Goal: Task Accomplishment & Management: Complete application form

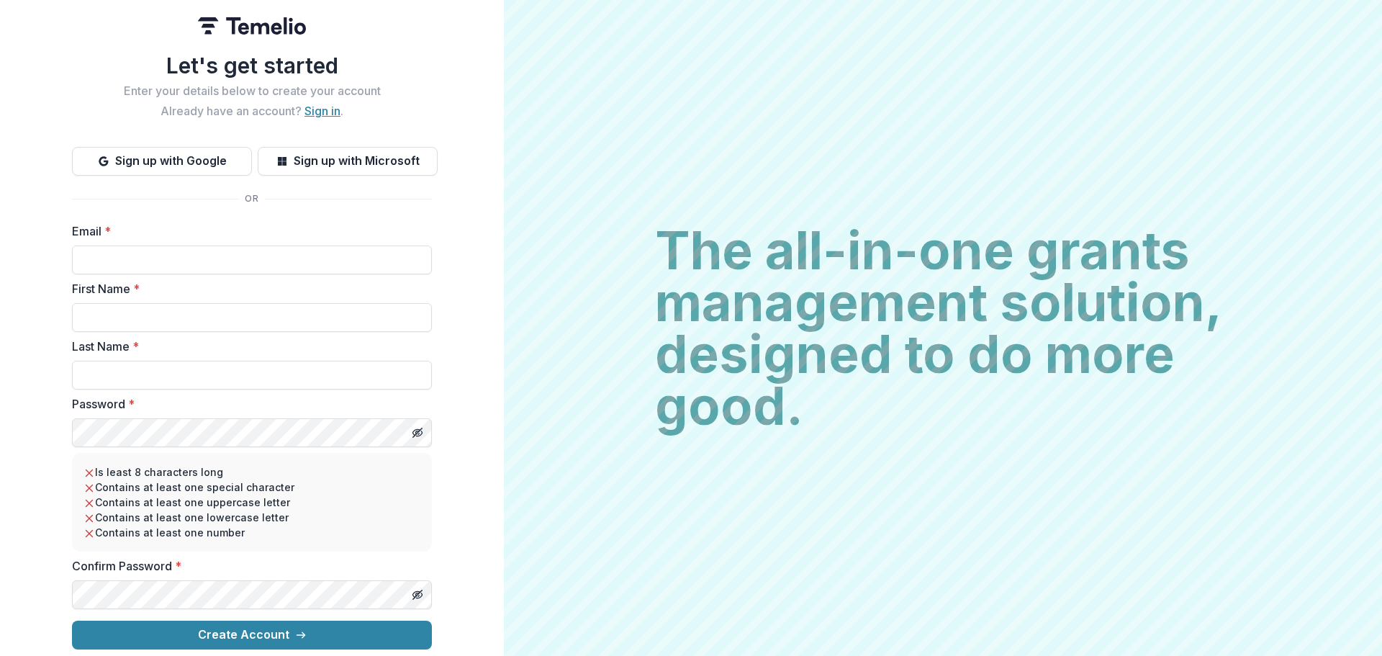
click at [324, 104] on link "Sign in" at bounding box center [322, 111] width 36 height 14
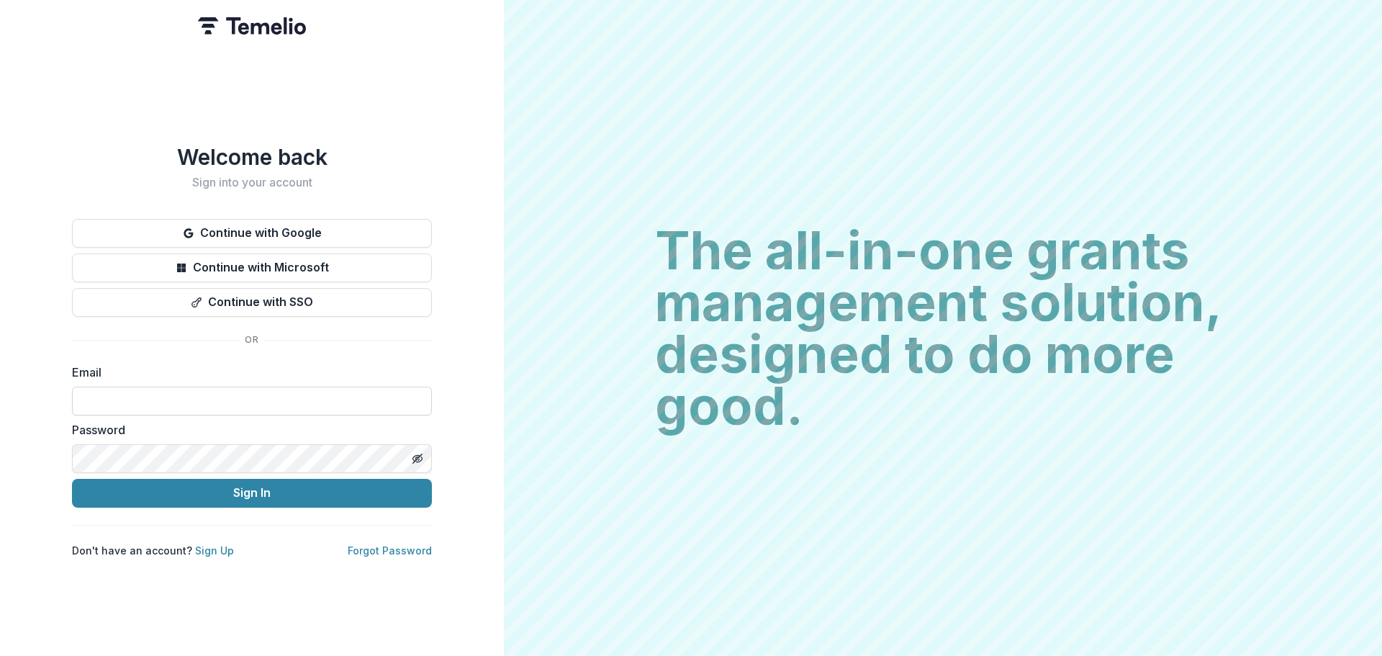
click at [243, 387] on input at bounding box center [252, 400] width 360 height 29
type input "**********"
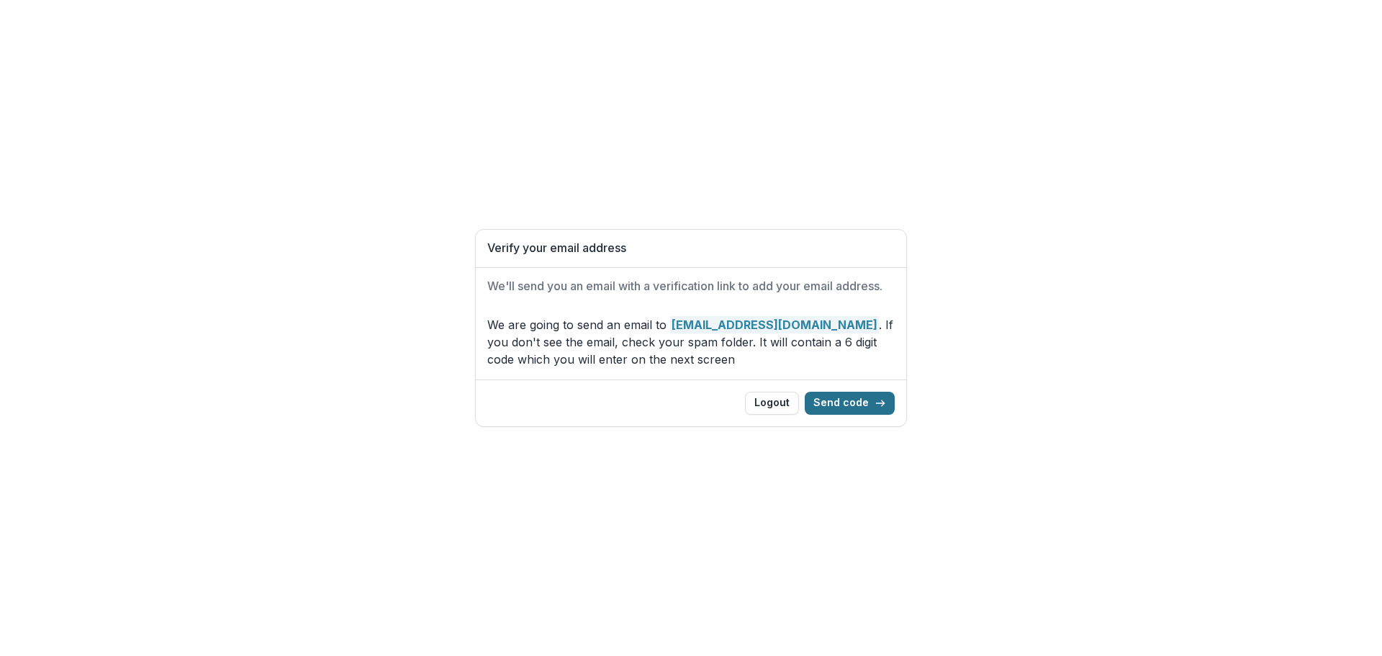
click at [876, 396] on button "Send code" at bounding box center [850, 402] width 90 height 23
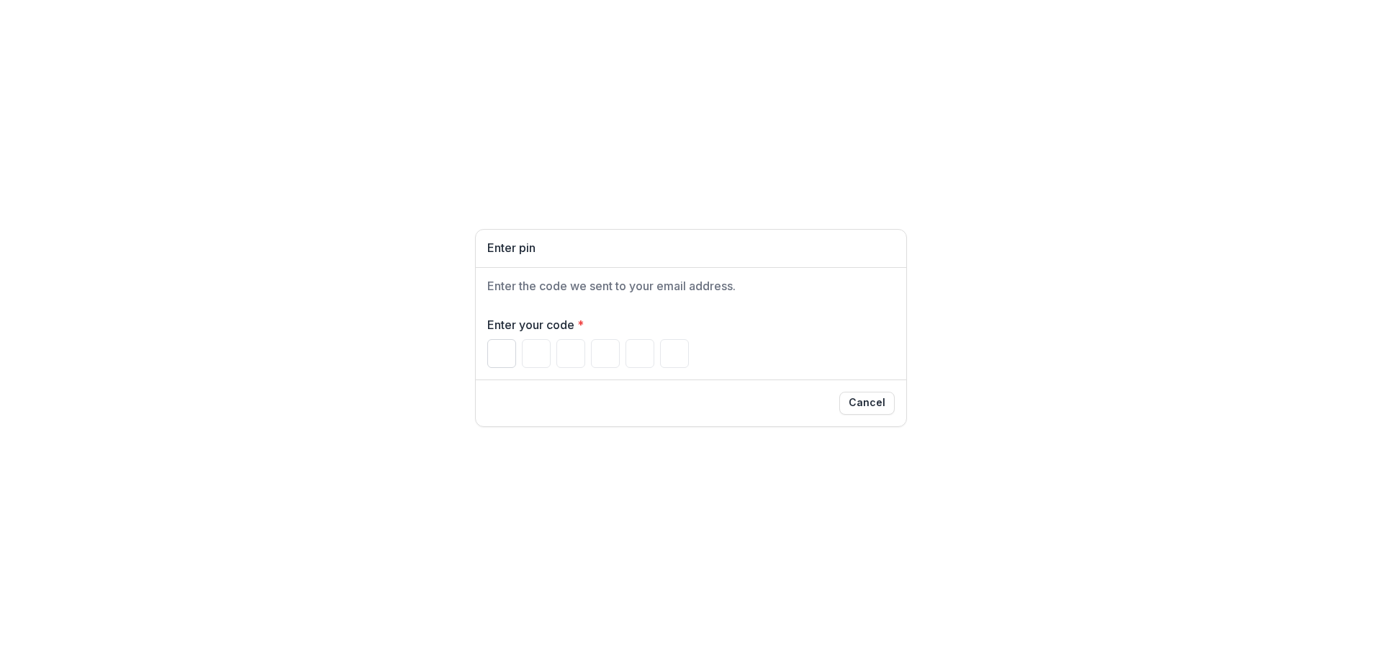
type input "*"
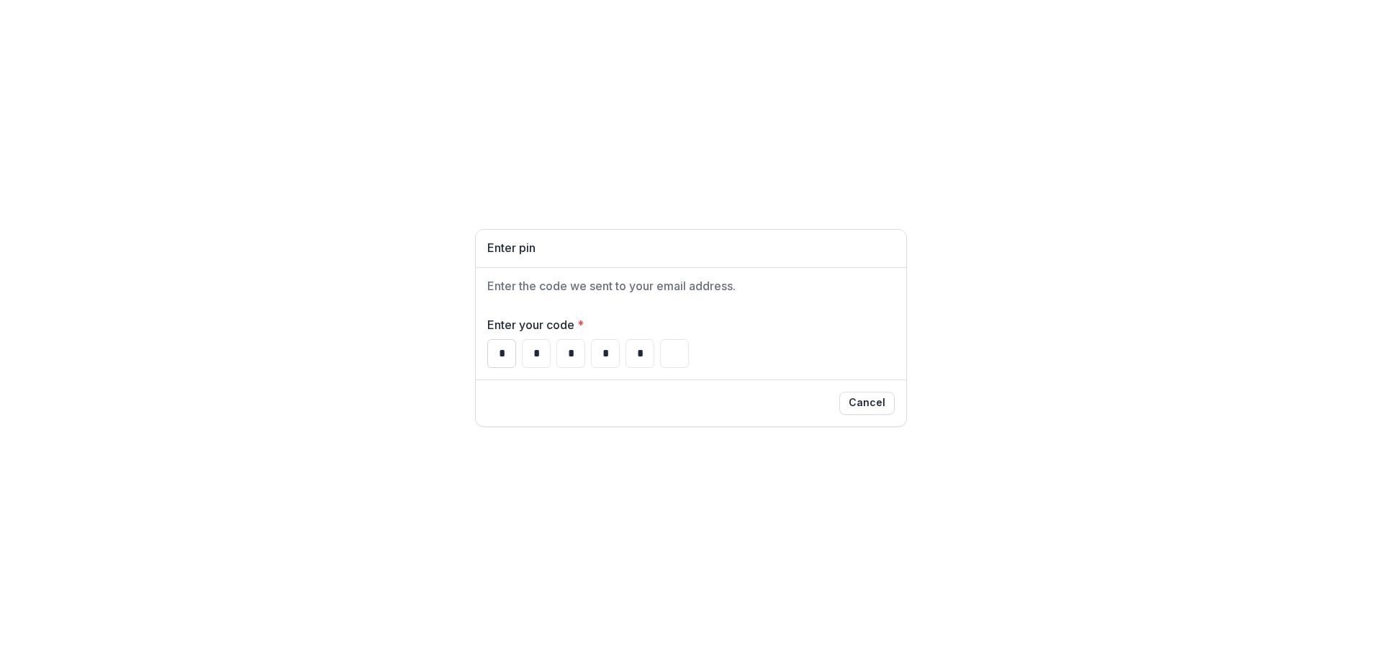
type input "*"
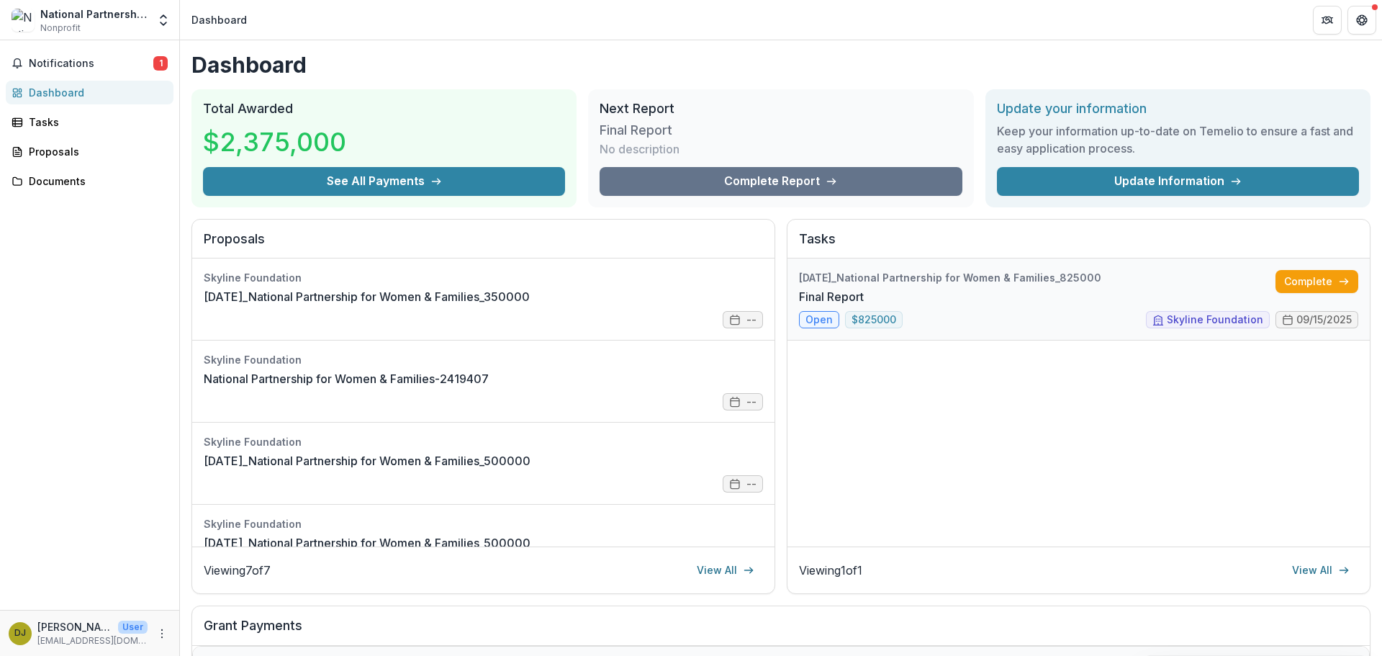
click at [864, 305] on link "Final Report" at bounding box center [831, 296] width 65 height 17
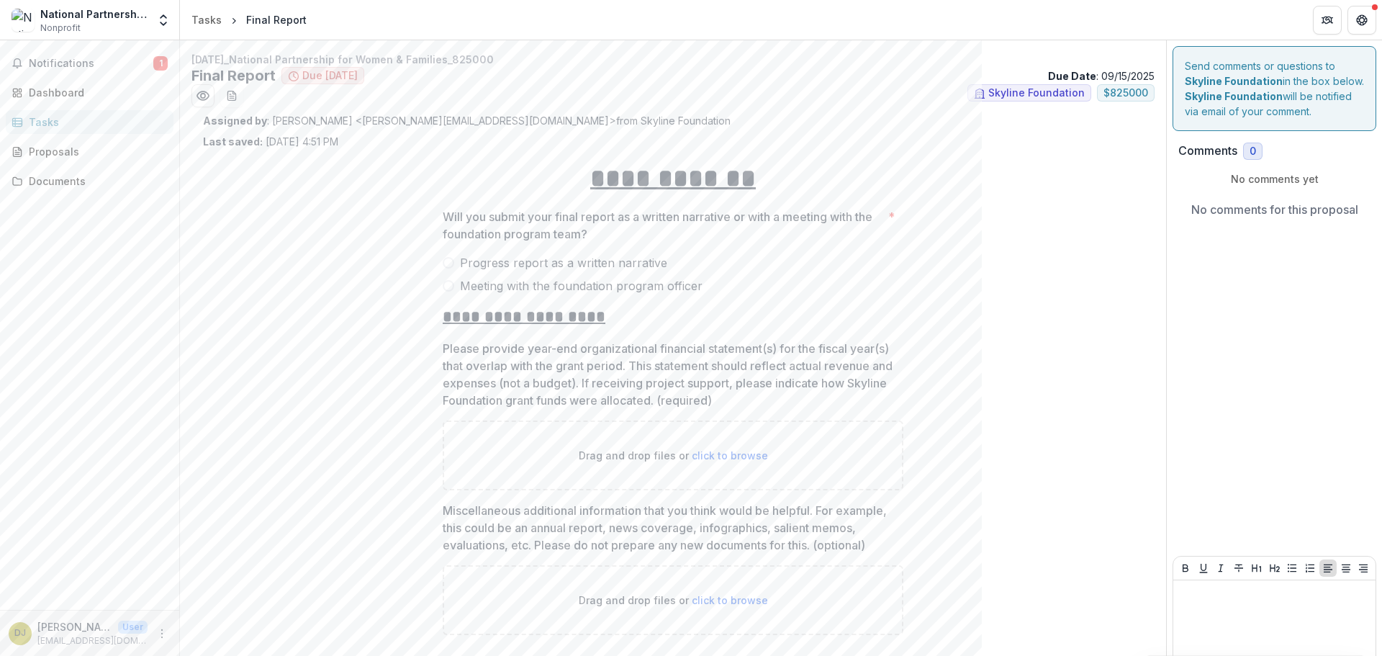
scroll to position [55, 0]
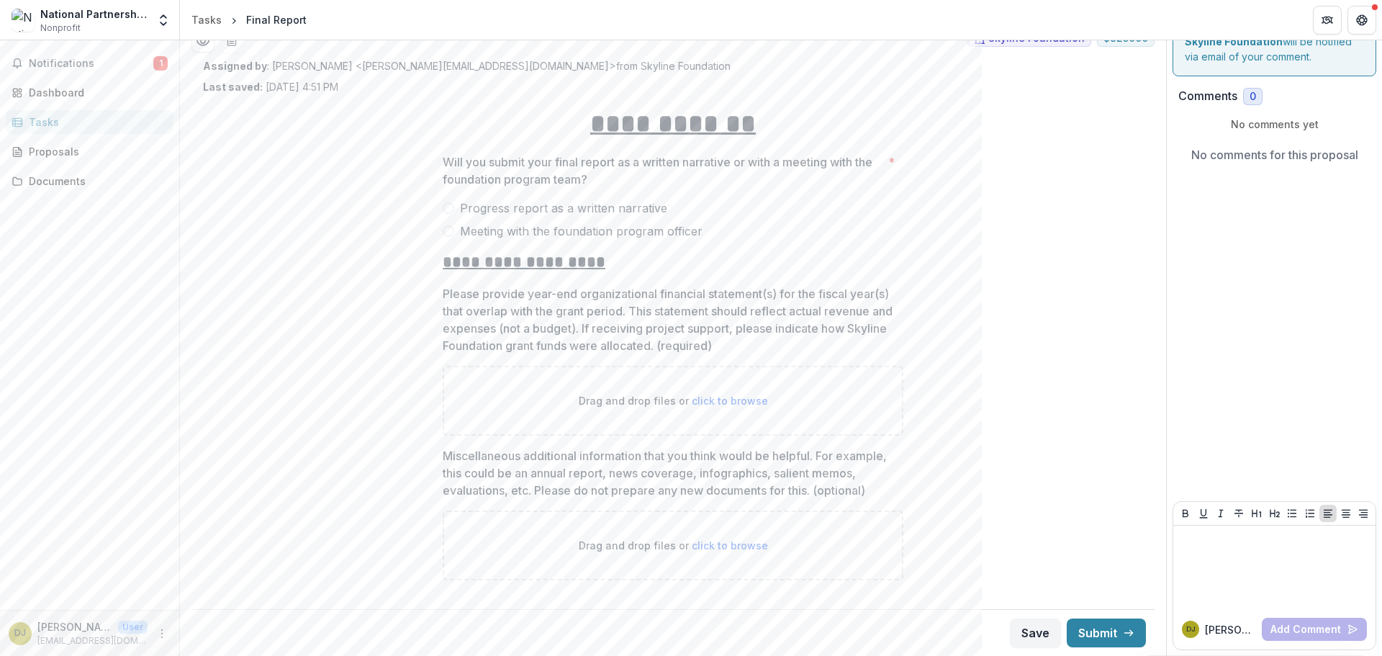
click at [431, 101] on div "**********" at bounding box center [673, 348] width 484 height 509
drag, startPoint x: 524, startPoint y: 207, endPoint x: 471, endPoint y: 199, distance: 53.7
click at [524, 207] on span "Progress report as a written narrative" at bounding box center [563, 207] width 207 height 17
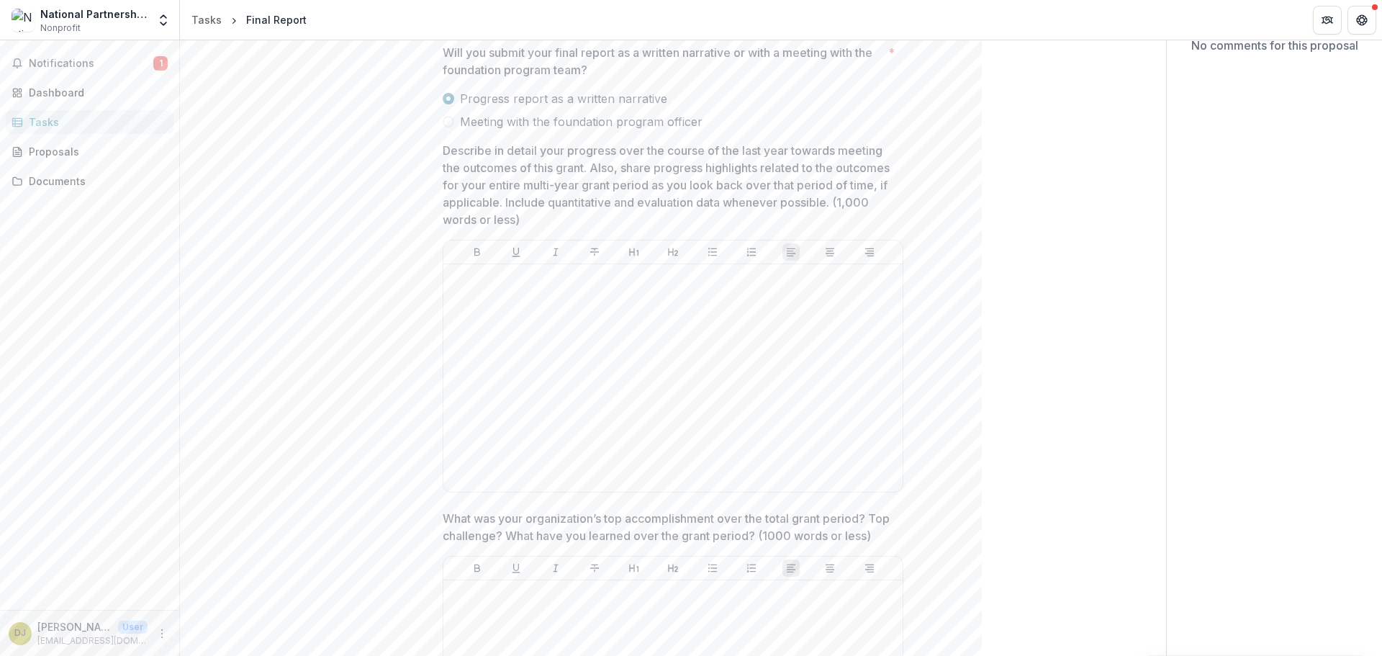
scroll to position [0, 0]
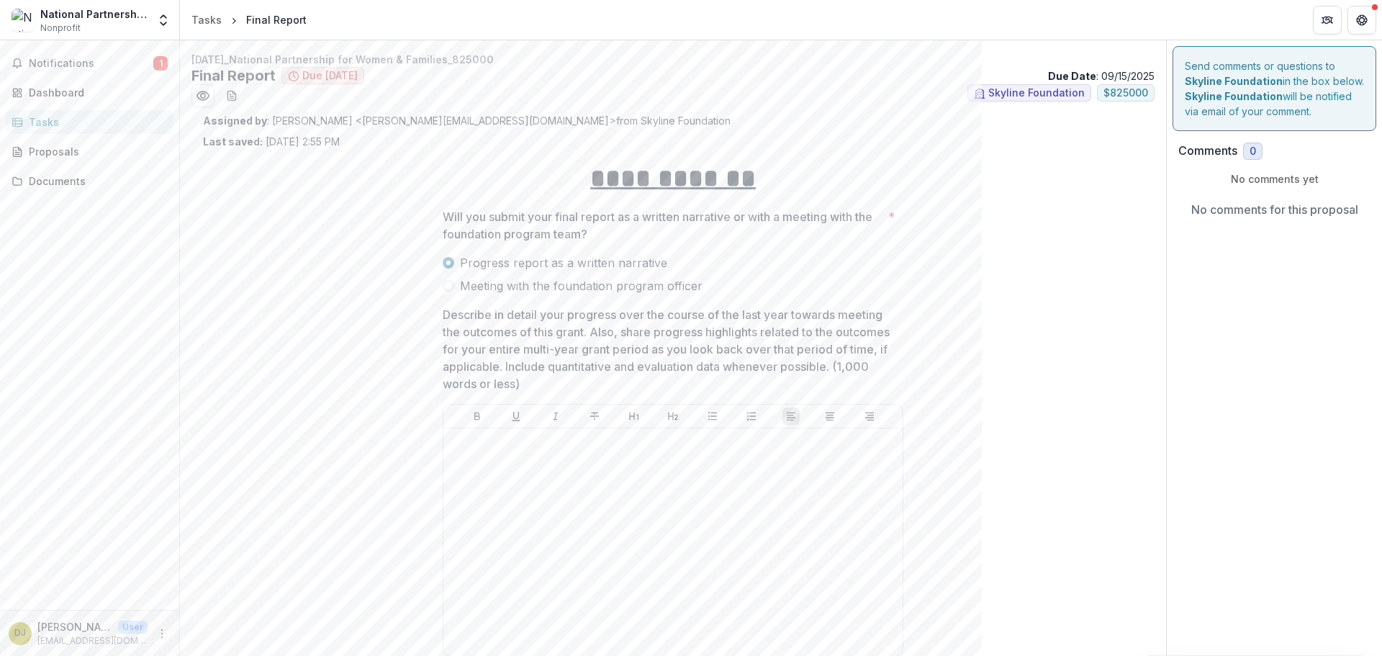
click at [463, 286] on span "Meeting with the foundation program officer" at bounding box center [581, 285] width 243 height 17
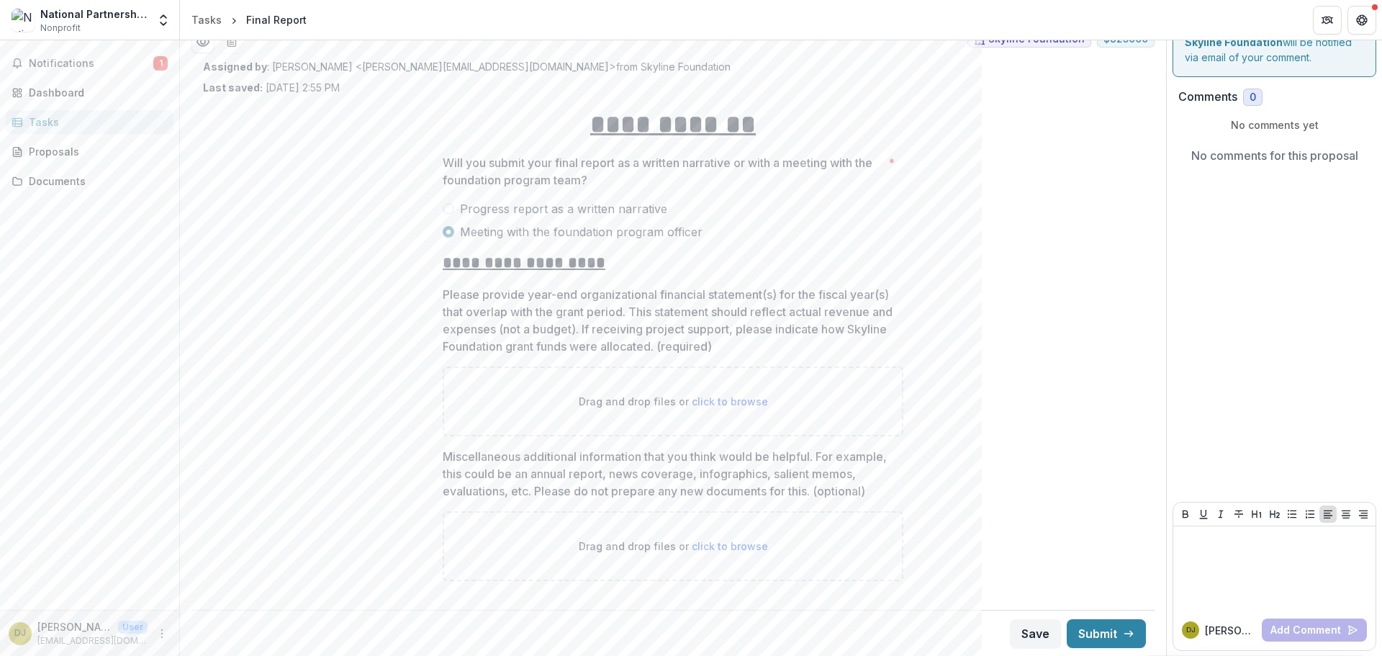
scroll to position [55, 0]
click at [531, 205] on span "Progress report as a written narrative" at bounding box center [563, 207] width 207 height 17
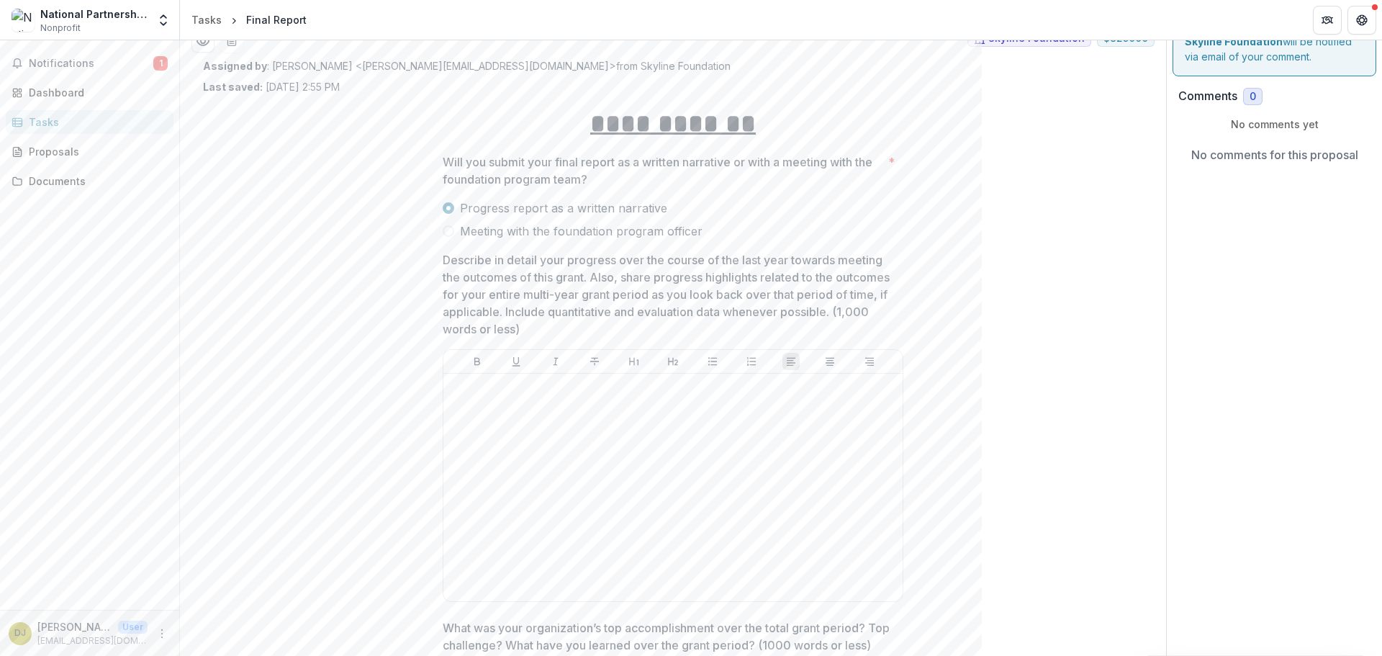
click at [532, 230] on span "Meeting with the foundation program officer" at bounding box center [581, 230] width 243 height 17
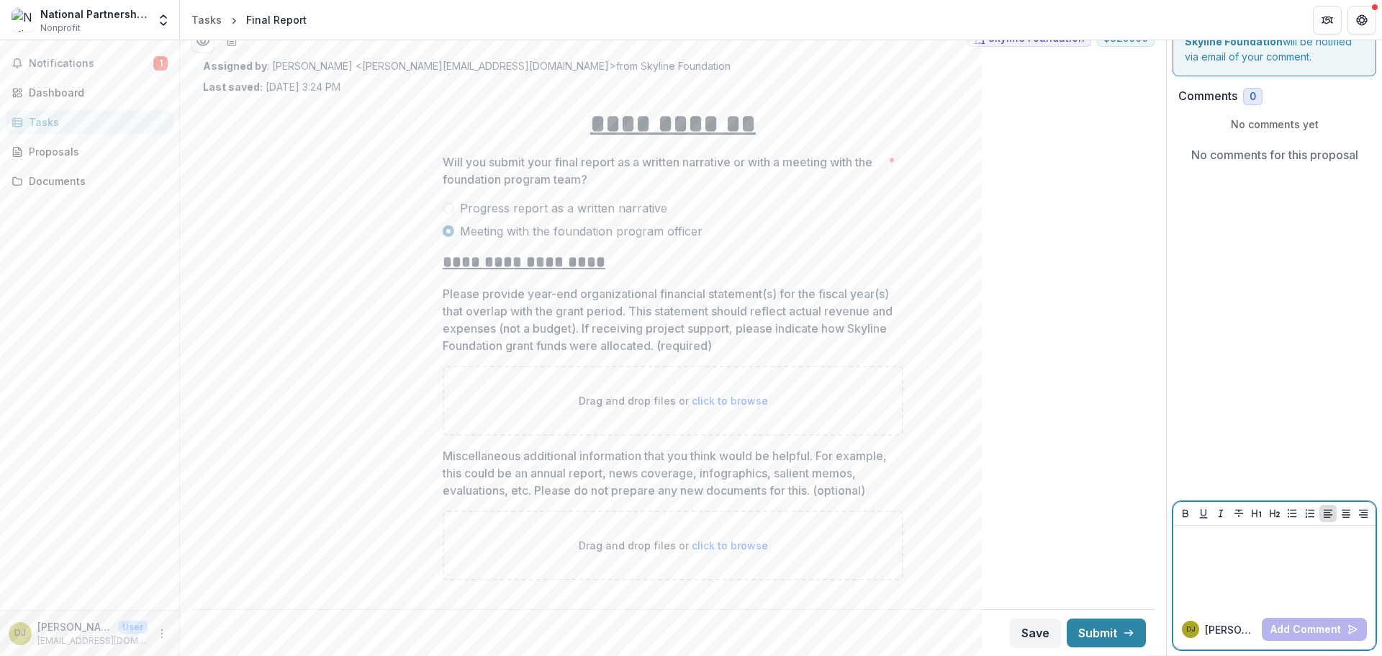
click at [1229, 550] on div at bounding box center [1274, 567] width 191 height 72
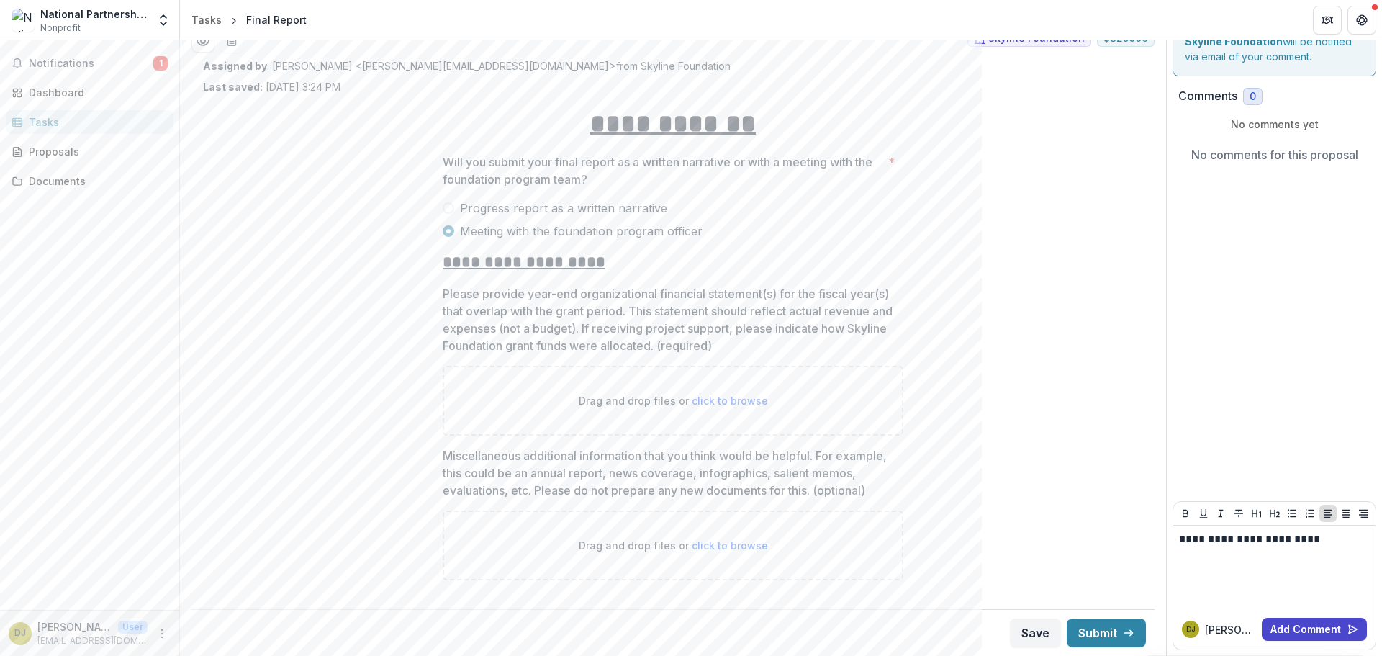
click at [705, 398] on span "click to browse" at bounding box center [730, 400] width 76 height 12
type input "**********"
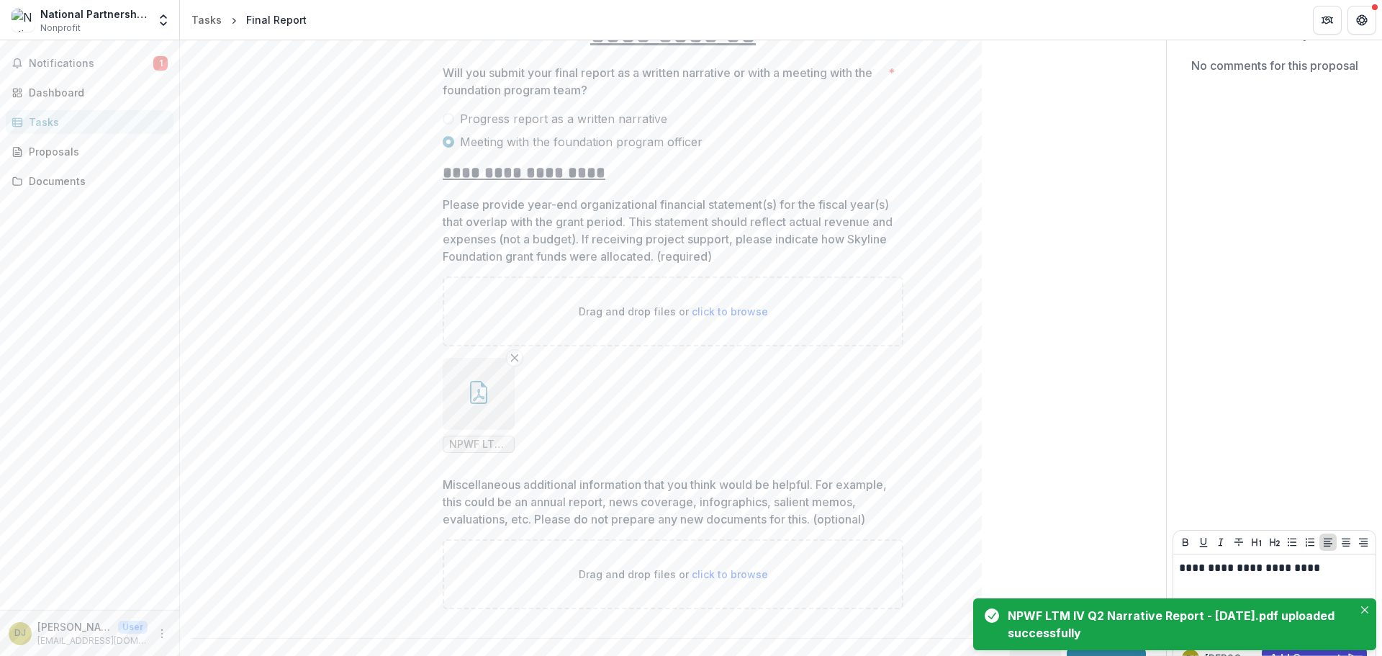
scroll to position [173, 0]
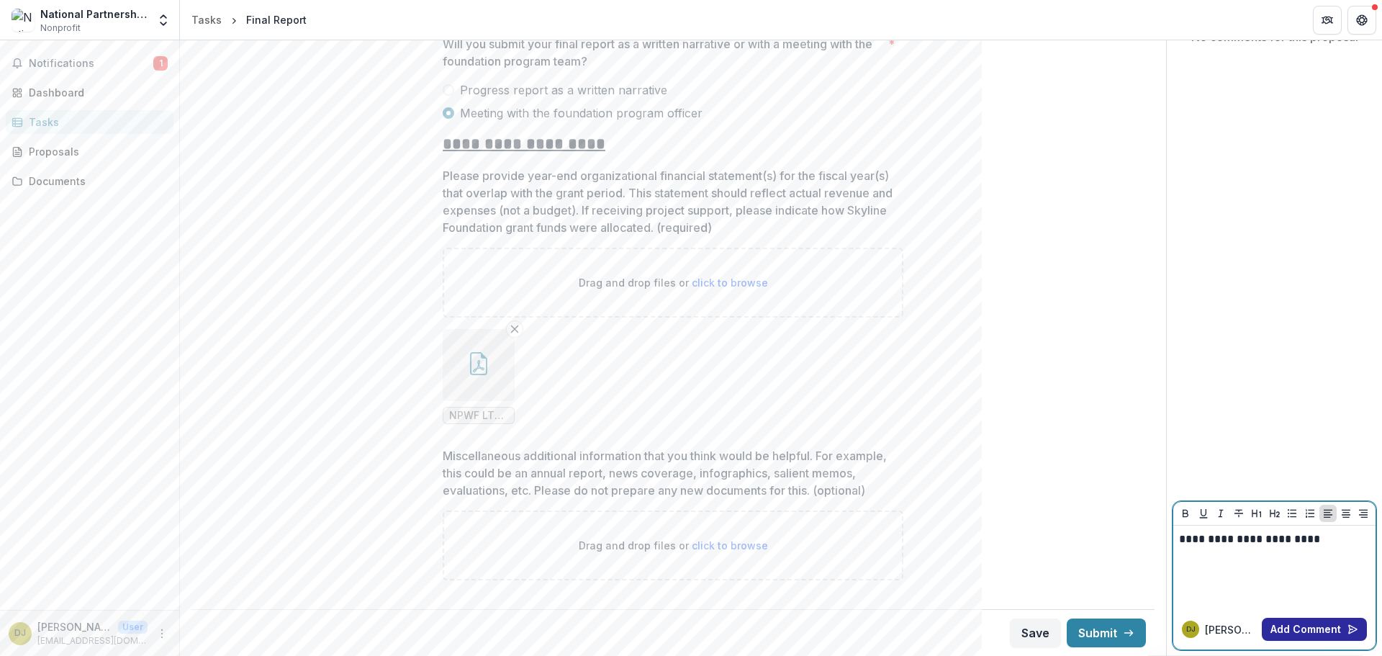
click at [1332, 633] on button "Add Comment" at bounding box center [1314, 628] width 105 height 23
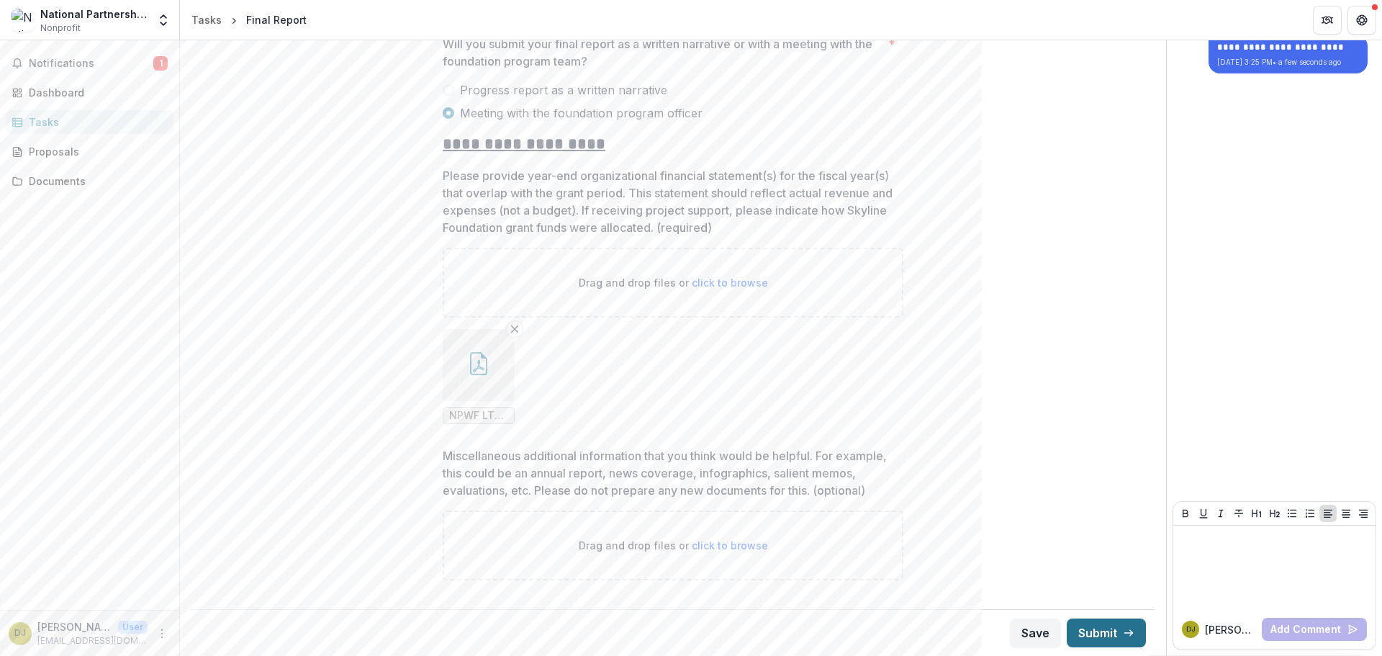
click at [1117, 632] on button "Submit" at bounding box center [1106, 632] width 79 height 29
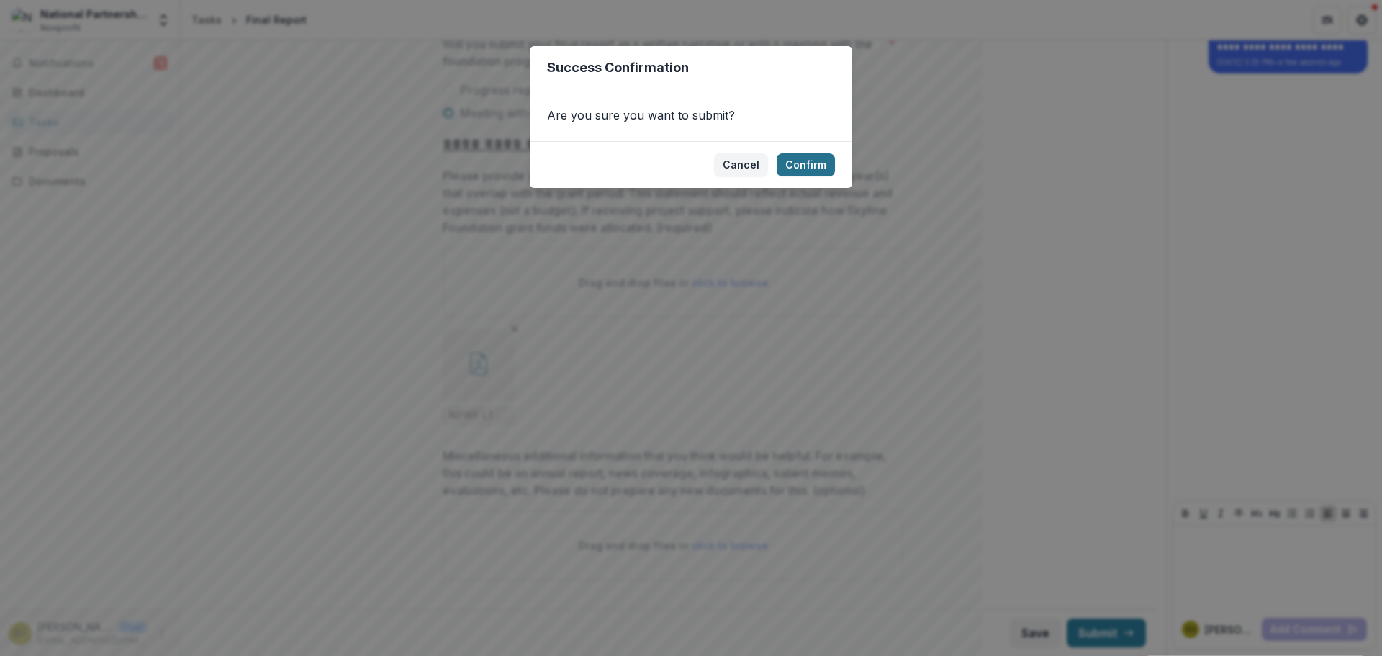
click at [818, 172] on button "Confirm" at bounding box center [806, 164] width 58 height 23
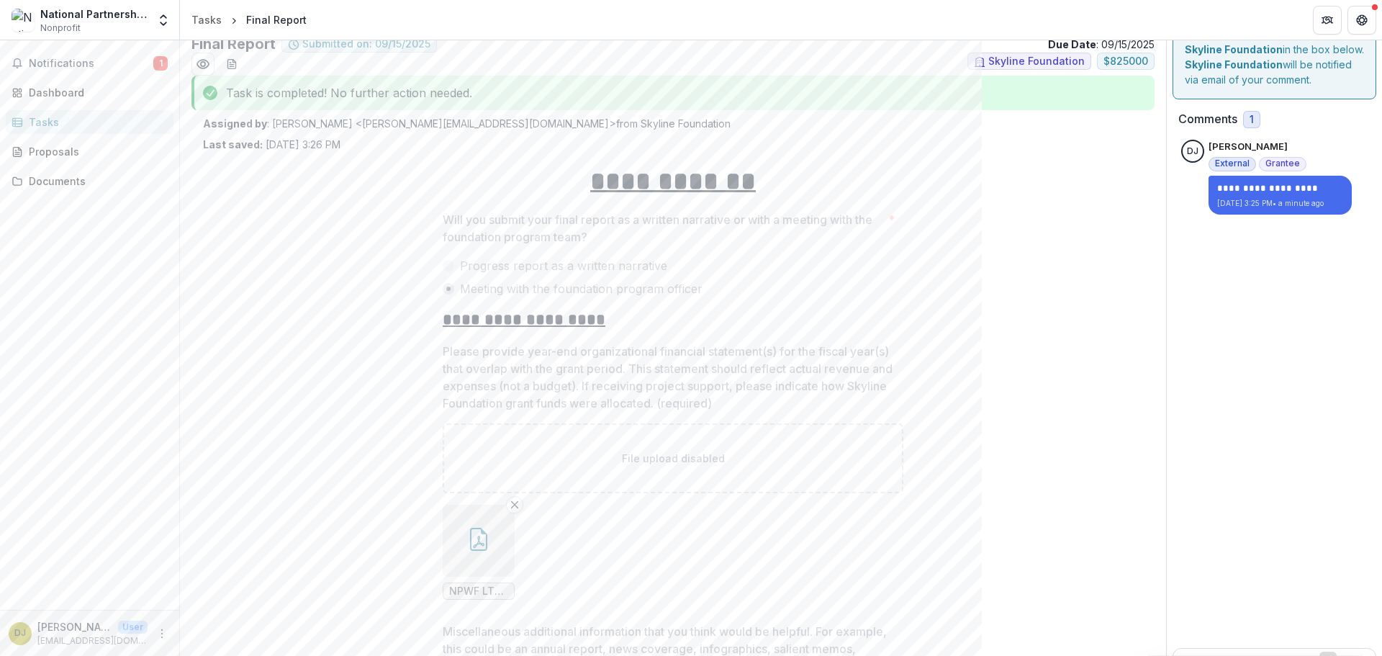
scroll to position [0, 0]
